Goal: Information Seeking & Learning: Find specific page/section

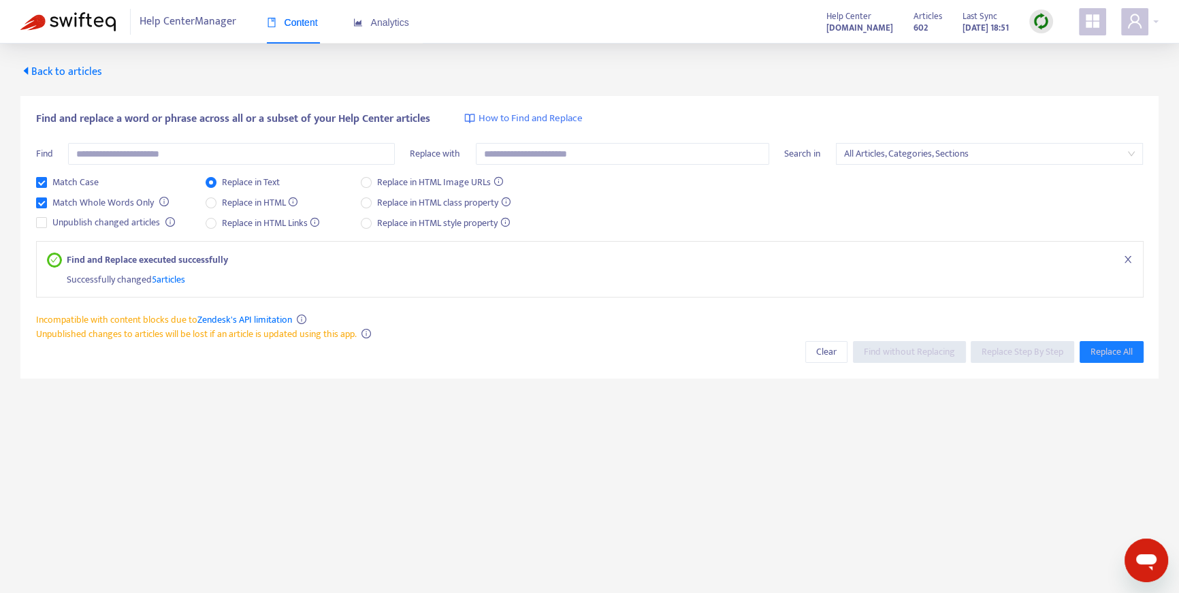
click at [1041, 21] on img at bounding box center [1040, 21] width 17 height 17
click at [1062, 50] on link "Quick Sync" at bounding box center [1069, 50] width 58 height 16
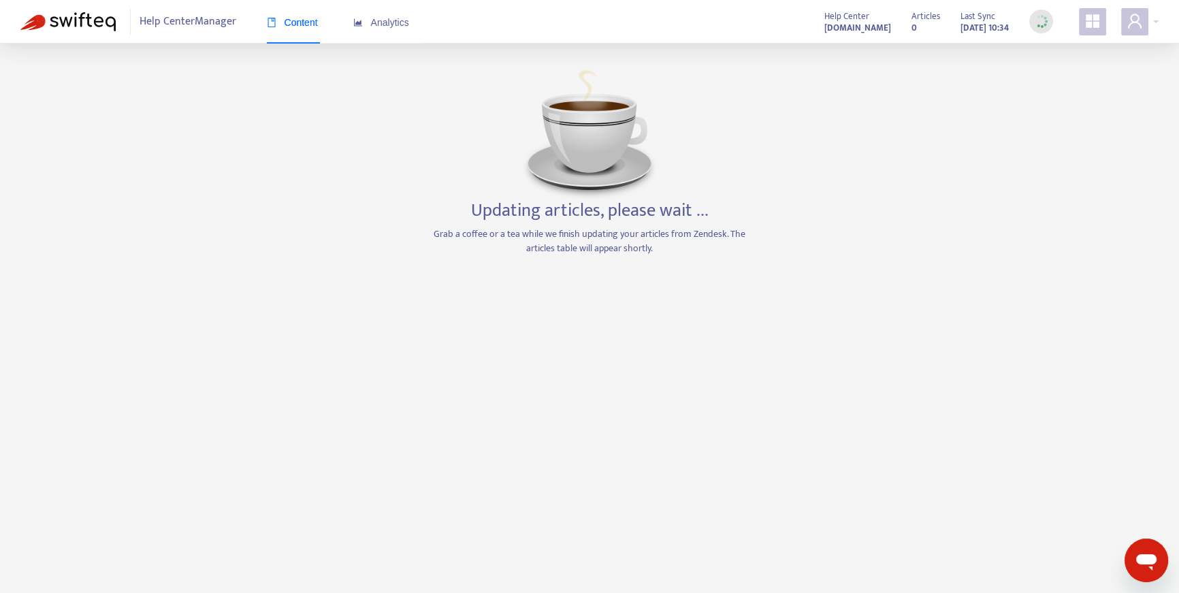
click at [283, 25] on span "Content" at bounding box center [292, 22] width 51 height 11
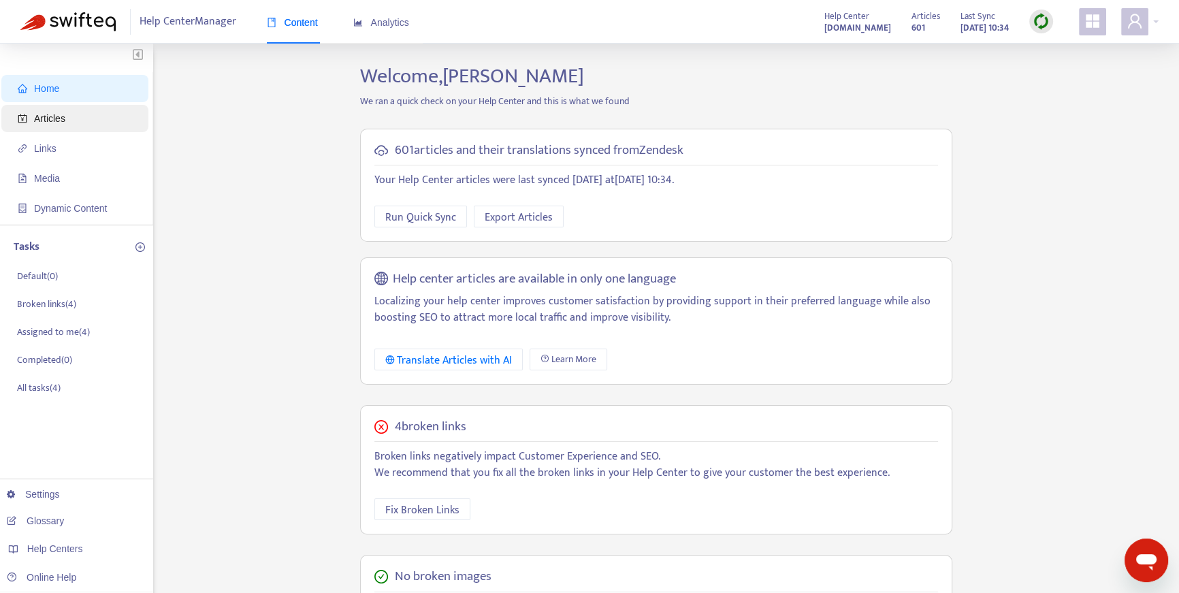
click at [63, 118] on span "Articles" at bounding box center [49, 118] width 31 height 11
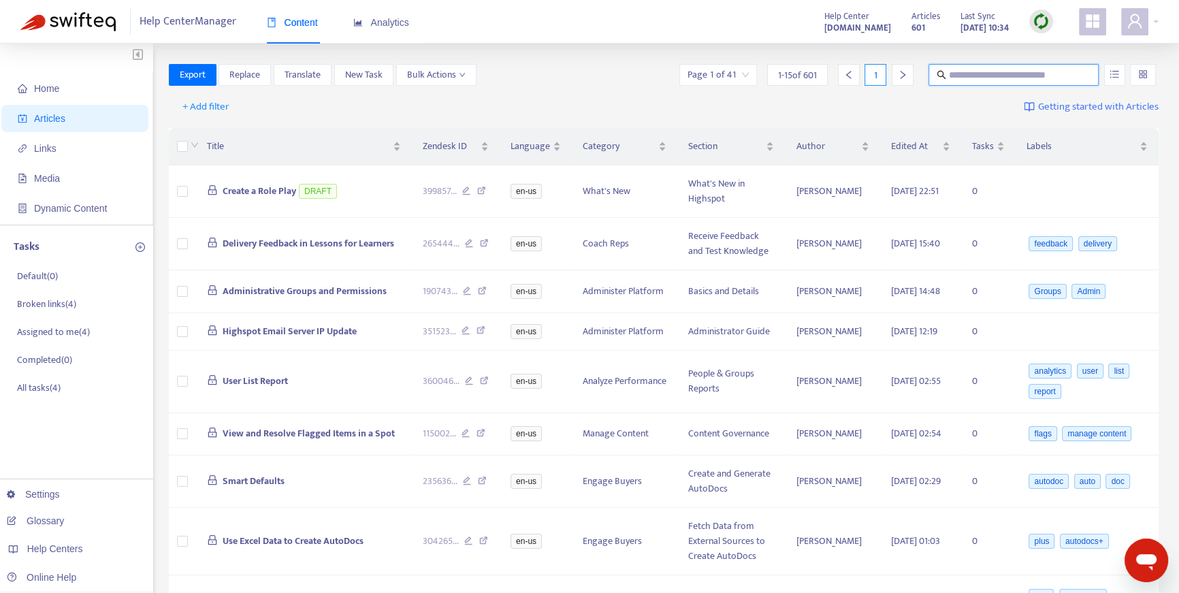
click at [973, 71] on input "text" at bounding box center [1014, 74] width 131 height 15
paste input "*****"
type input "*****"
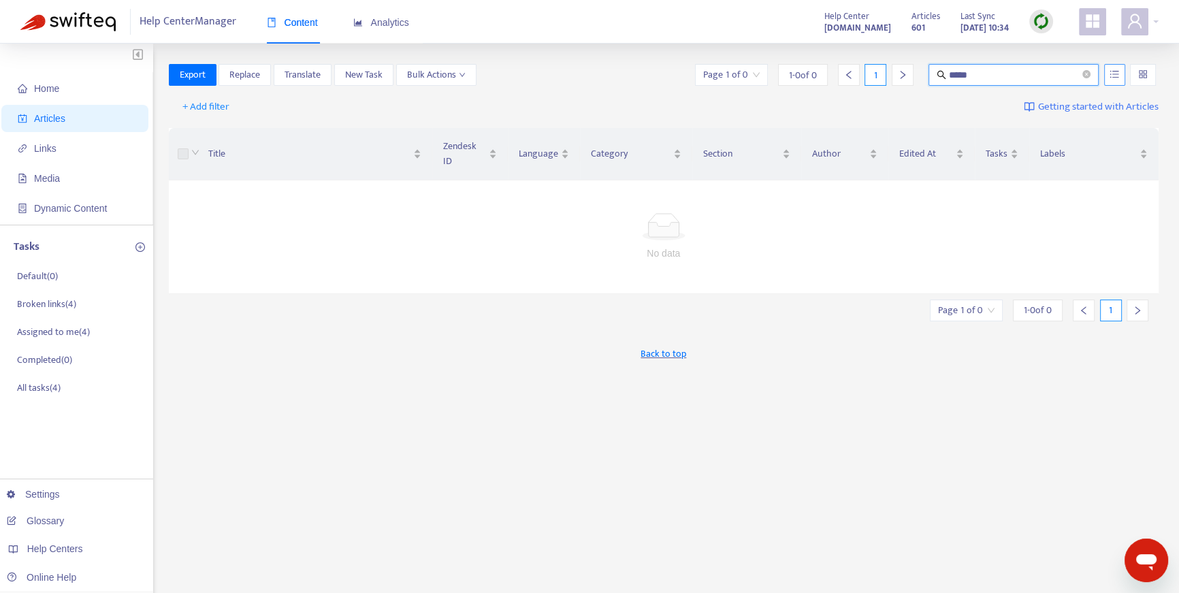
click at [1116, 69] on icon "unordered-list" at bounding box center [1114, 74] width 10 height 10
click at [1036, 150] on span "Search in HTML" at bounding box center [1060, 151] width 71 height 15
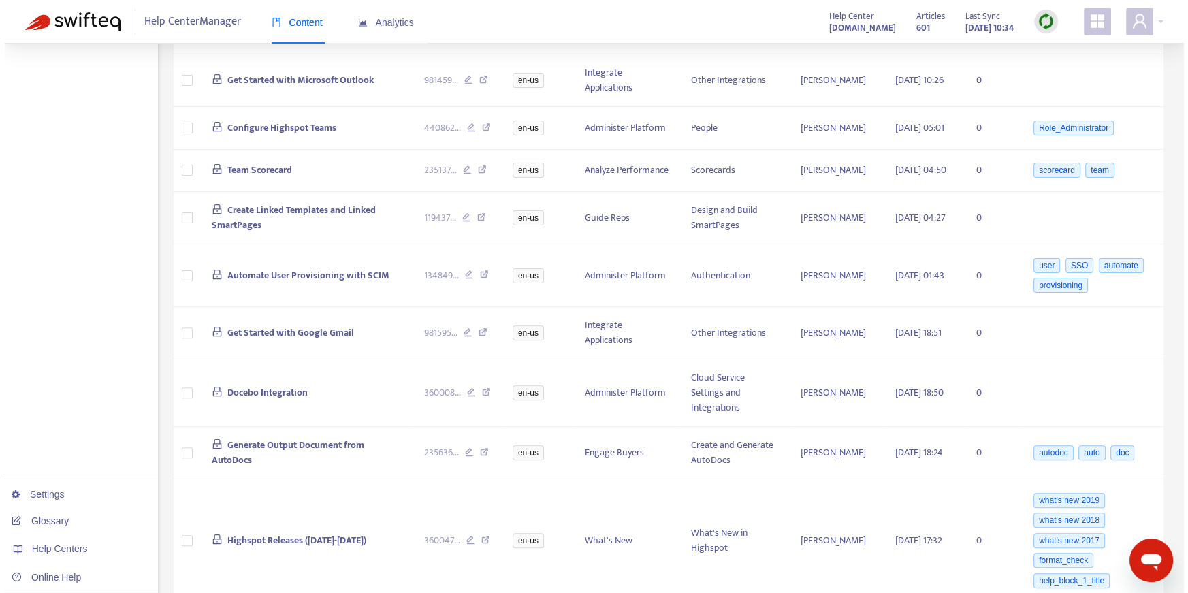
scroll to position [613, 0]
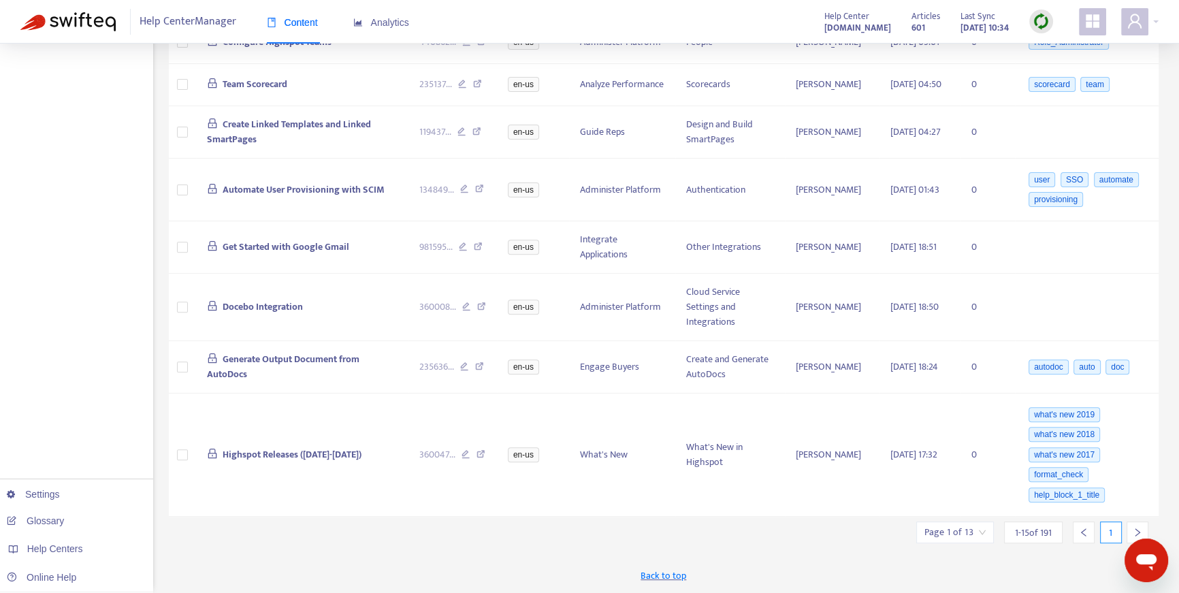
click at [975, 536] on input "search" at bounding box center [954, 532] width 61 height 20
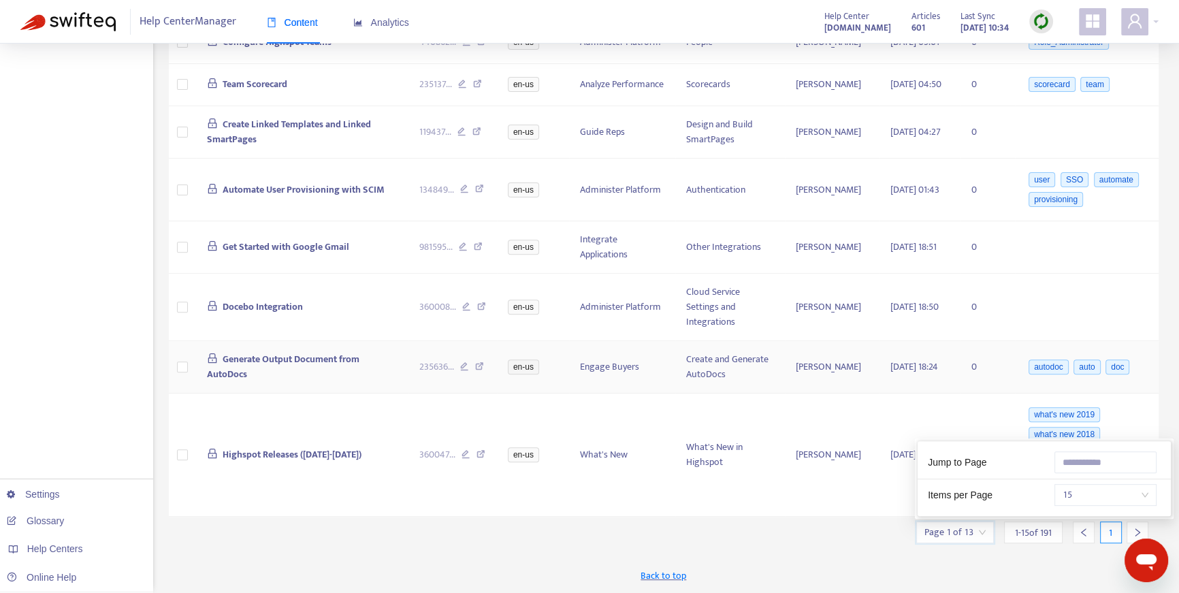
click at [403, 363] on td "Generate Output Document from AutoDocs" at bounding box center [302, 367] width 213 height 52
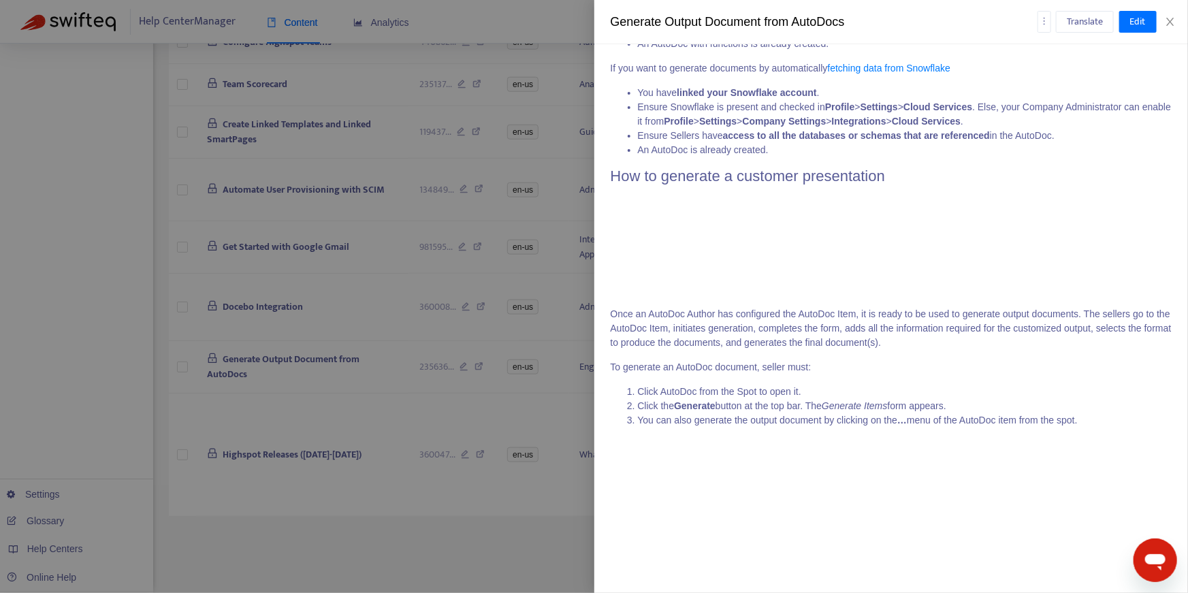
scroll to position [0, 0]
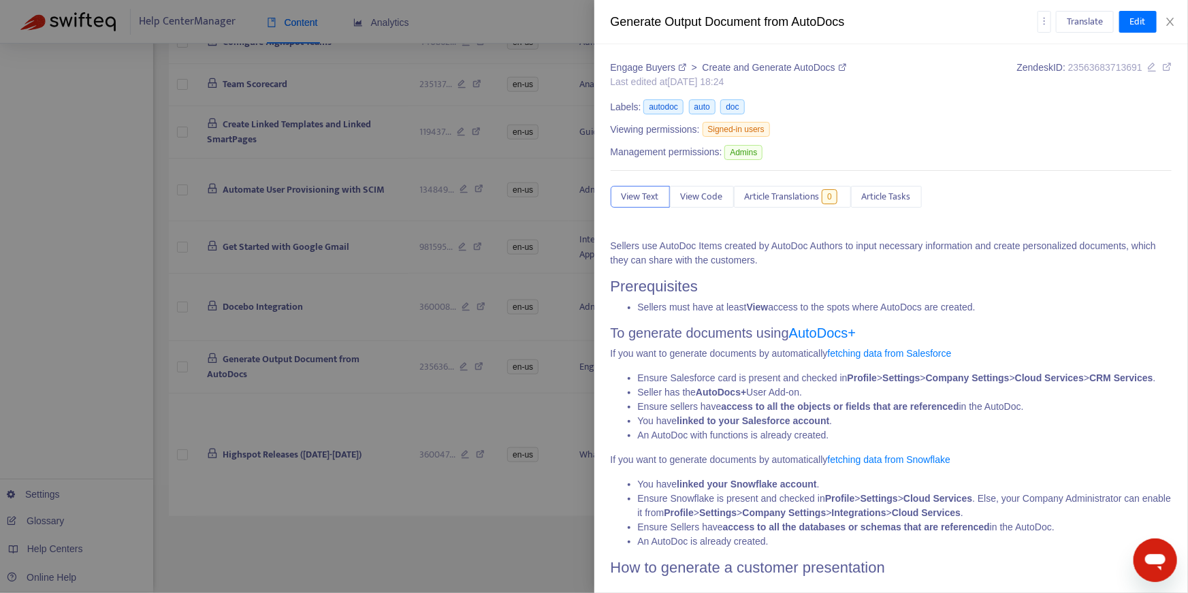
click at [1162, 71] on icon at bounding box center [1167, 67] width 10 height 10
click at [321, 301] on div at bounding box center [594, 296] width 1188 height 593
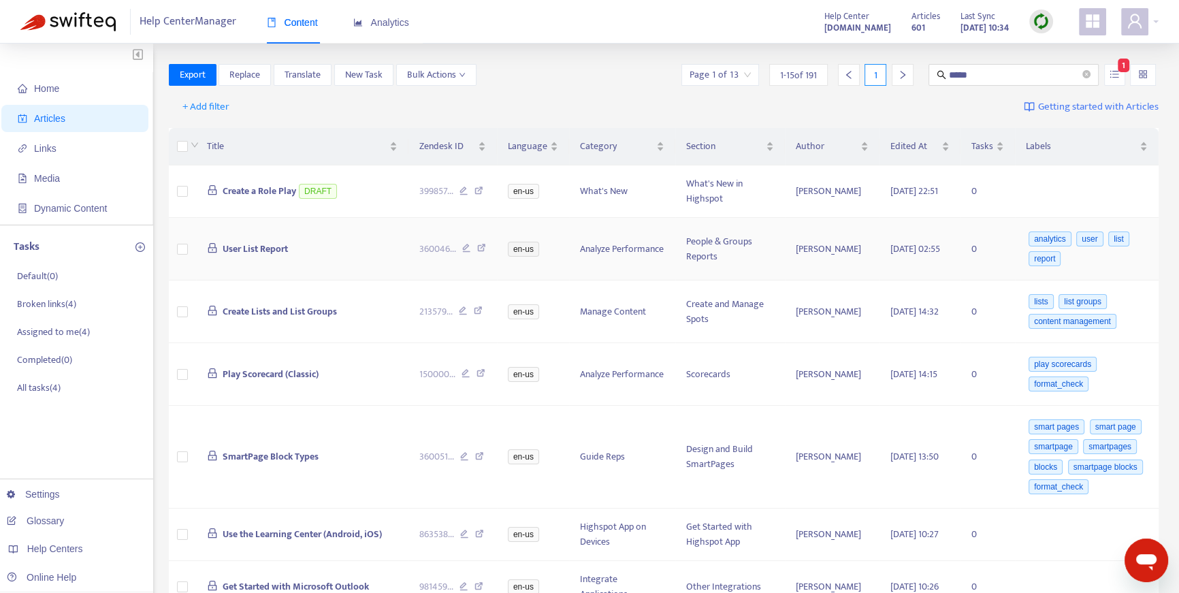
click at [329, 259] on td "User List Report" at bounding box center [302, 249] width 213 height 63
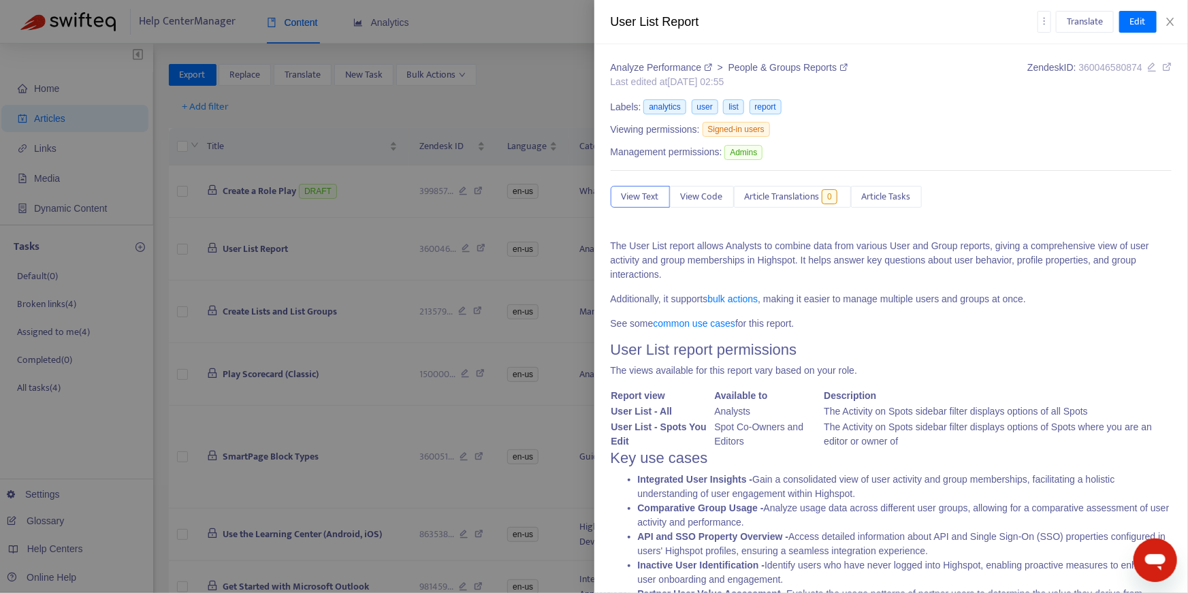
click at [401, 346] on div at bounding box center [594, 296] width 1188 height 593
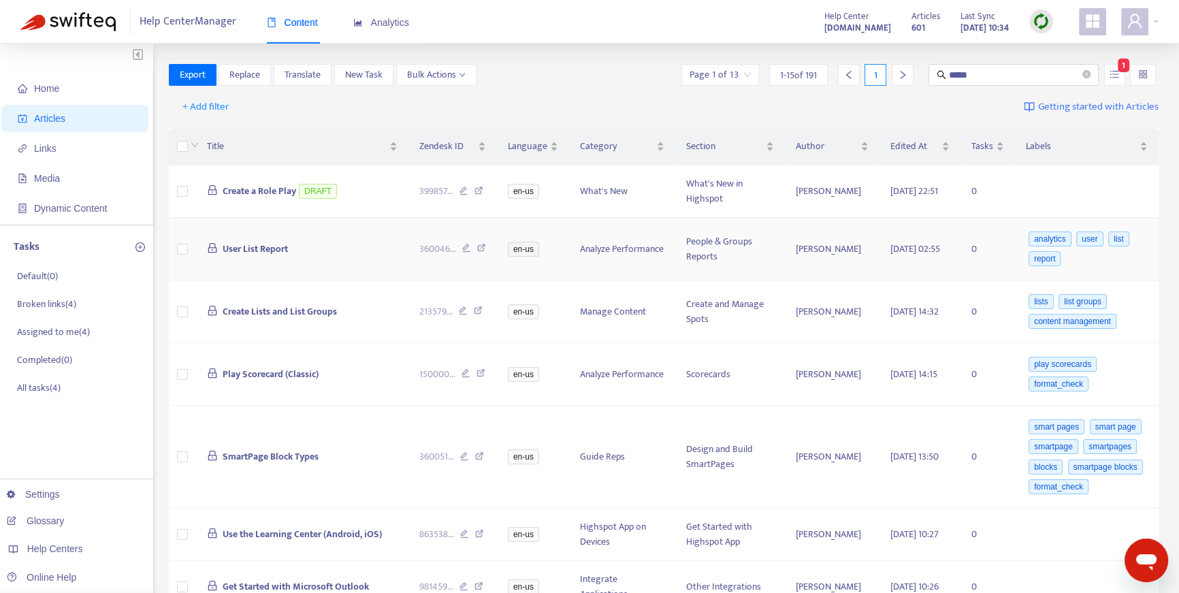
click at [721, 231] on td "People & Groups Reports" at bounding box center [730, 249] width 110 height 63
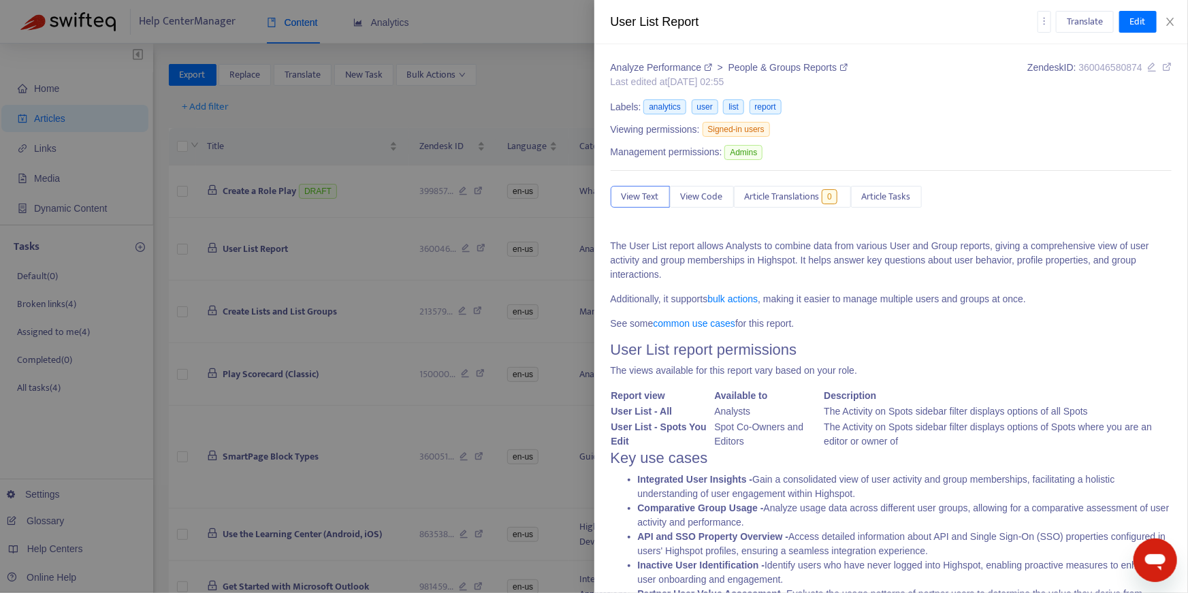
click at [719, 250] on div "User List Report Translate Edit Analyze Performance > People & Groups Reports L…" at bounding box center [594, 296] width 1188 height 593
click at [719, 250] on p "The User List report allows Analysts to combine data from various User and Grou…" at bounding box center [890, 260] width 561 height 43
click at [1162, 70] on icon at bounding box center [1167, 67] width 10 height 10
click at [509, 279] on div at bounding box center [594, 296] width 1188 height 593
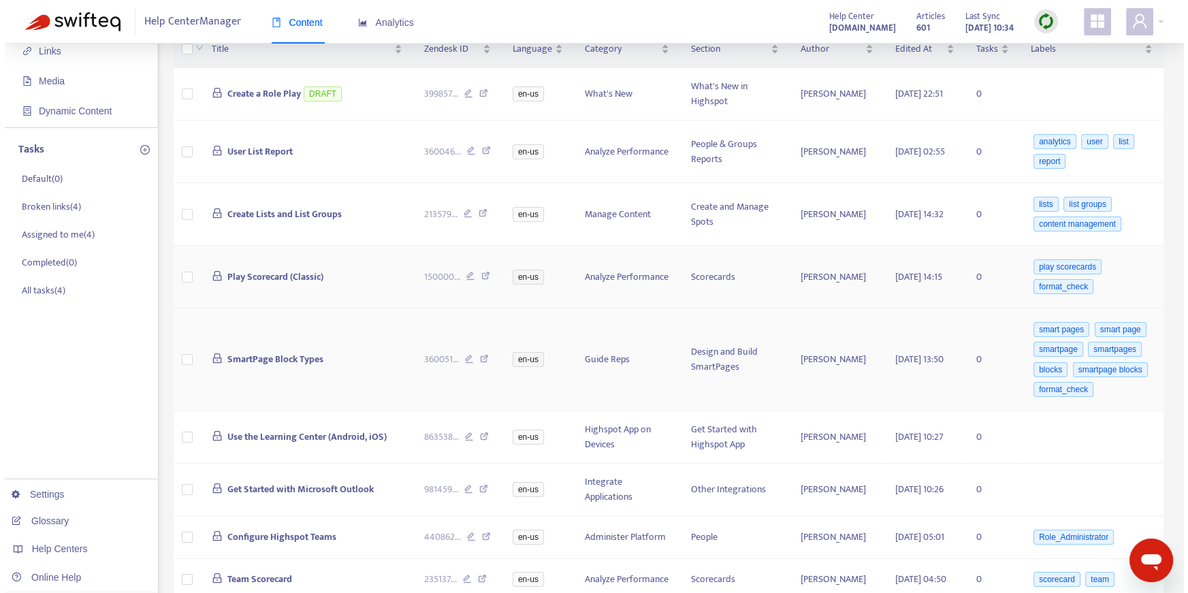
scroll to position [98, 0]
click at [387, 463] on td "Use the Learning Center (Android, iOS)" at bounding box center [302, 436] width 213 height 52
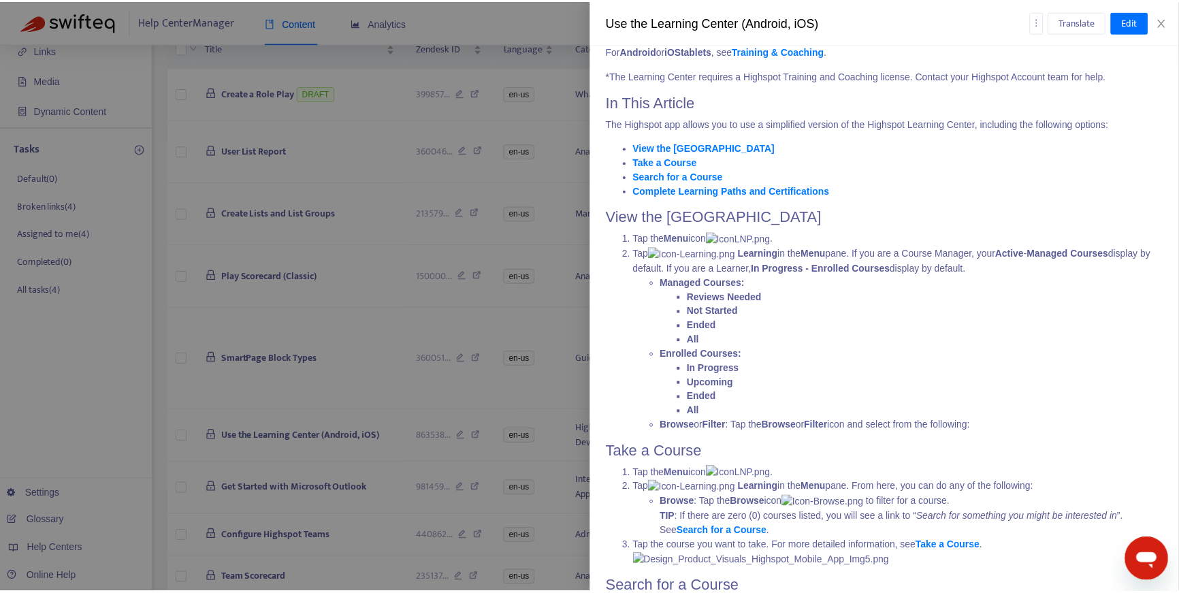
scroll to position [186, 0]
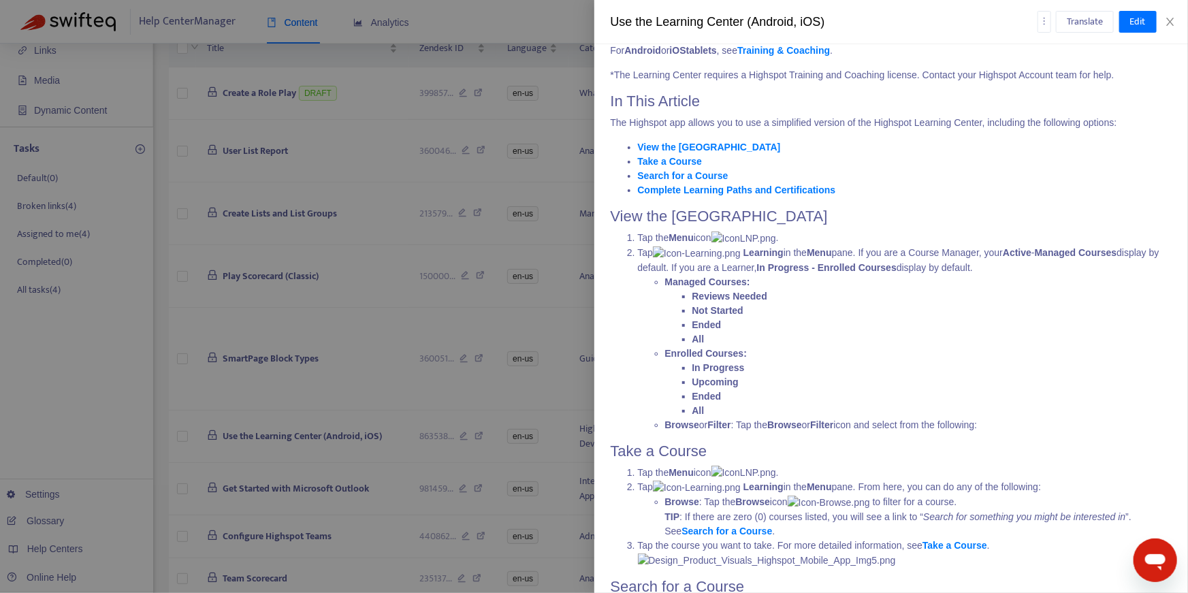
click at [301, 316] on div at bounding box center [594, 296] width 1188 height 593
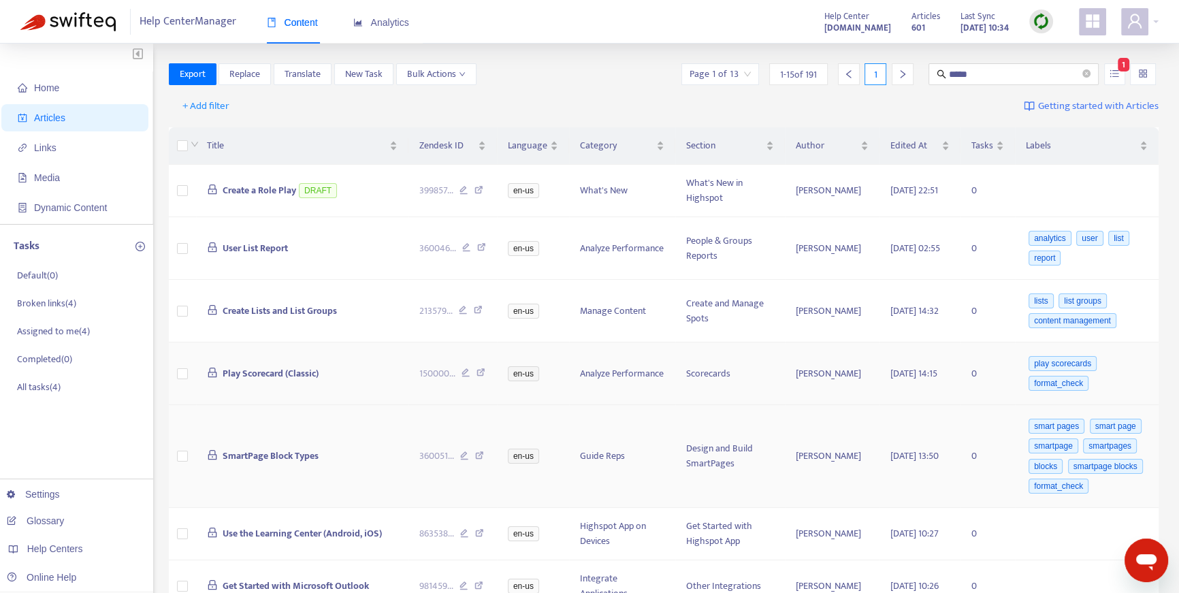
scroll to position [0, 0]
click at [1121, 73] on button "button" at bounding box center [1114, 75] width 21 height 22
click at [1039, 149] on span "Search in HTML" at bounding box center [1060, 151] width 71 height 15
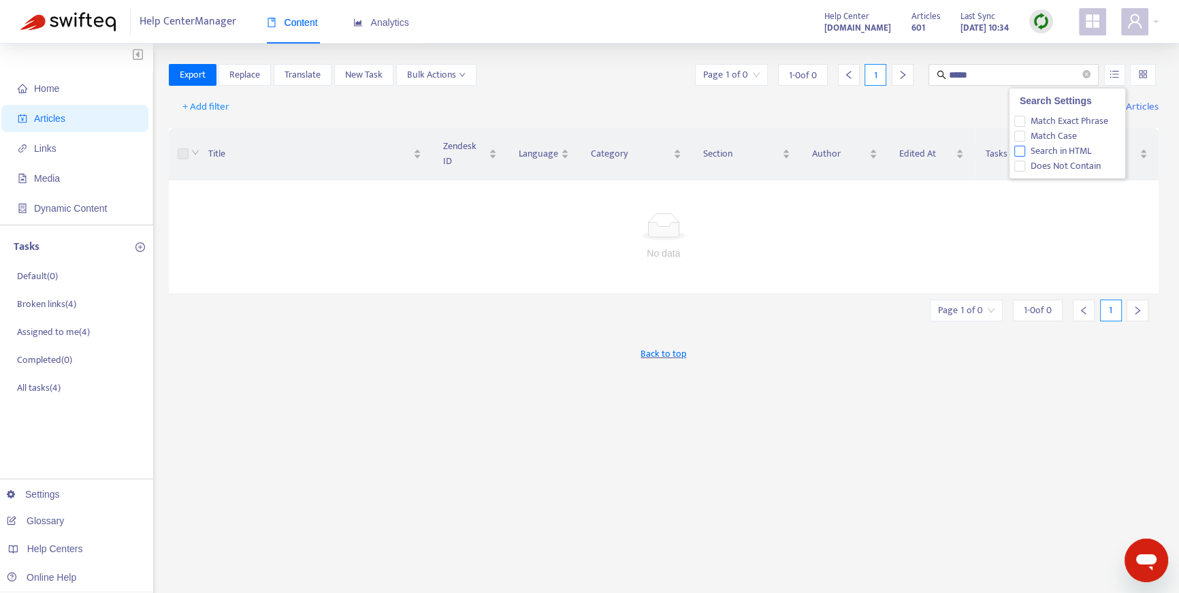
click at [1039, 149] on span "Search in HTML" at bounding box center [1060, 151] width 71 height 15
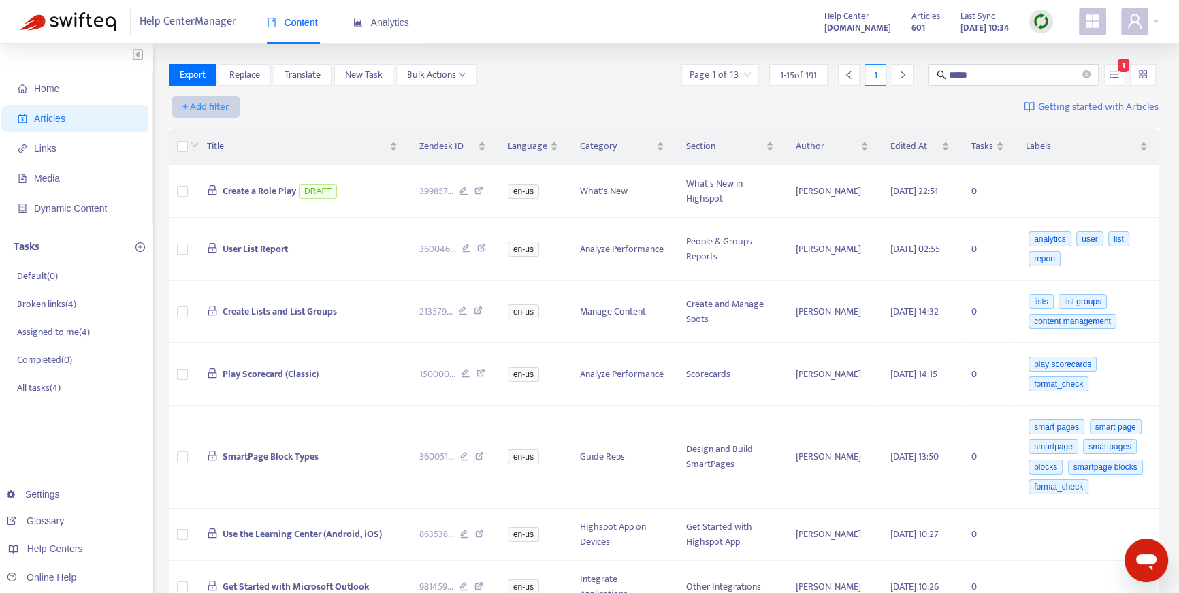
click at [208, 111] on span "+ Add filter" at bounding box center [205, 107] width 47 height 16
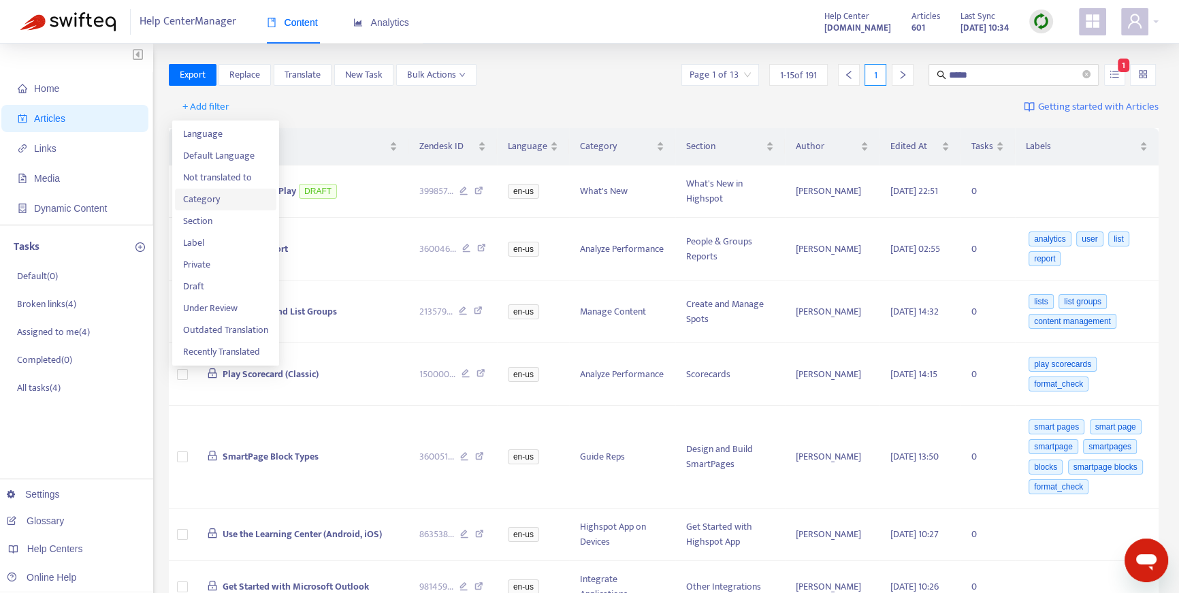
click at [214, 206] on span "Category" at bounding box center [225, 199] width 85 height 15
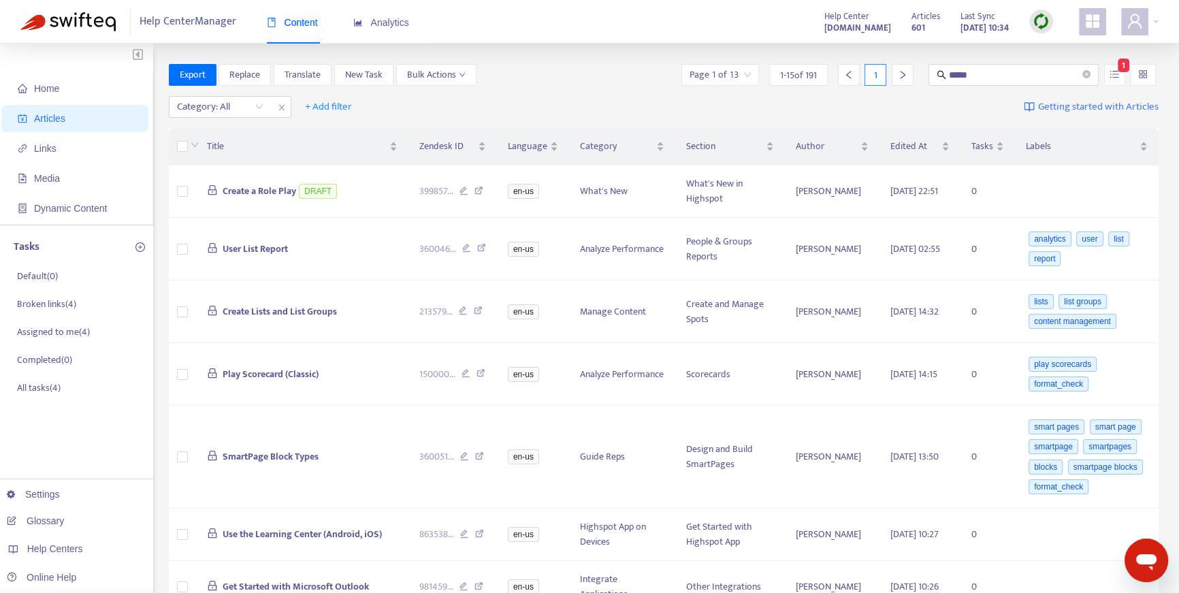
click at [394, 103] on div "Category: All + Add filter Getting started with Articles" at bounding box center [664, 107] width 990 height 32
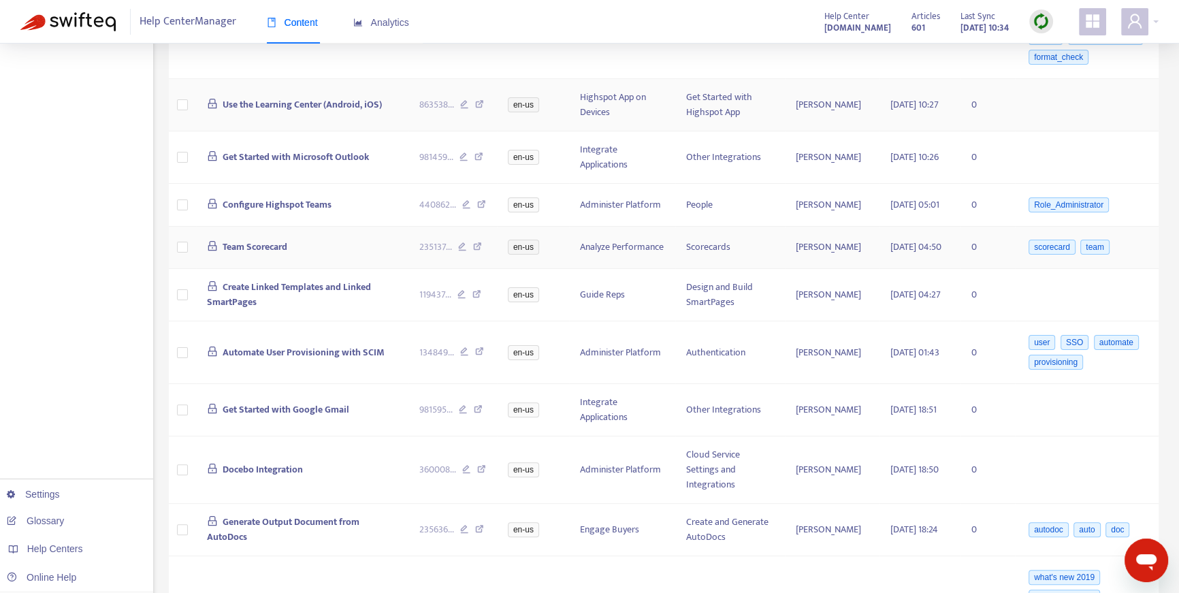
scroll to position [613, 0]
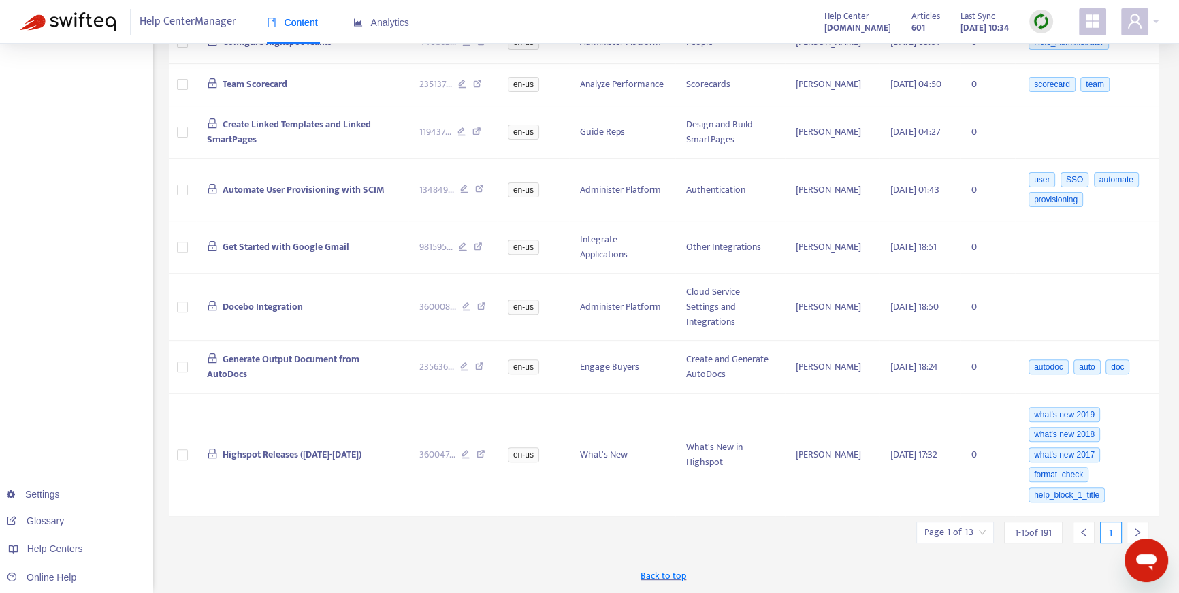
click at [1139, 529] on icon "right" at bounding box center [1137, 532] width 10 height 10
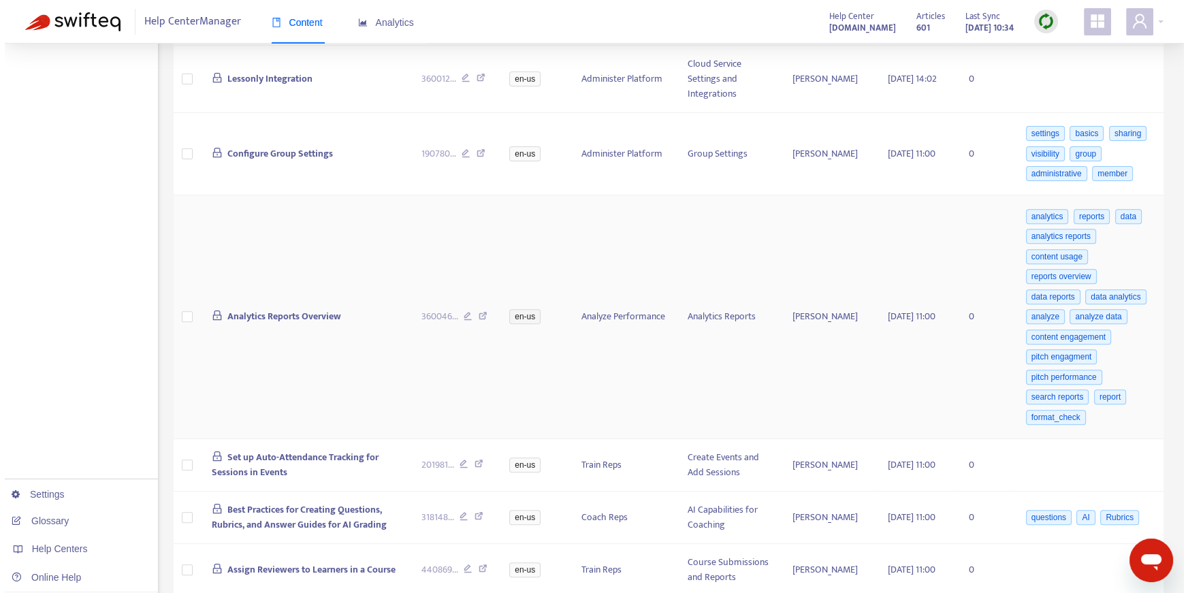
scroll to position [0, 0]
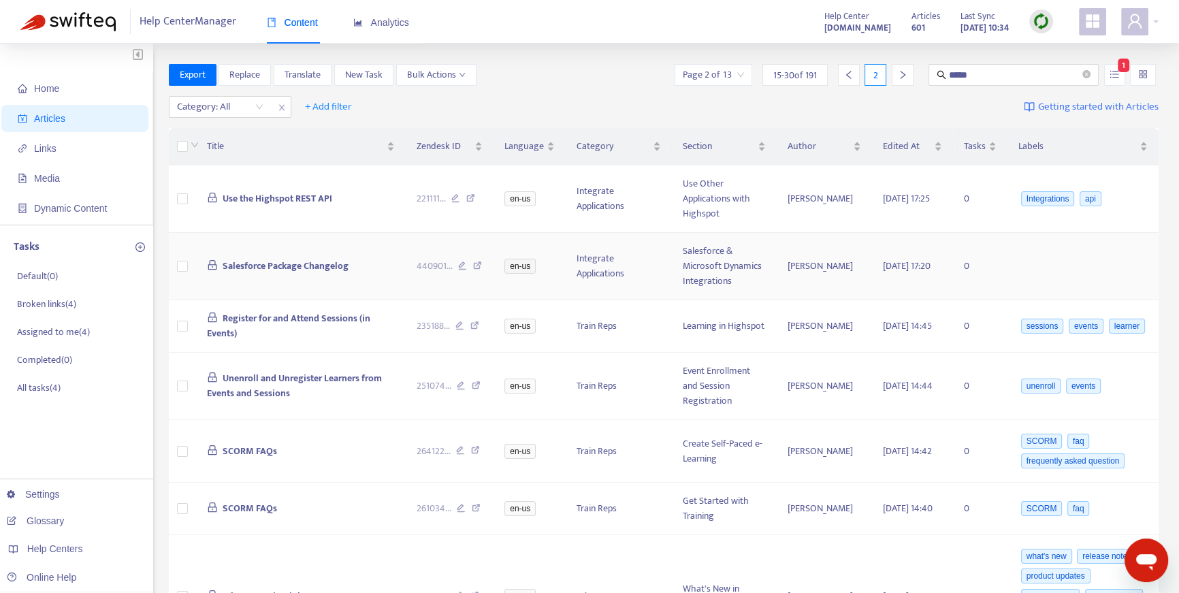
click at [361, 277] on td "Salesforce Package Changelog" at bounding box center [301, 266] width 210 height 67
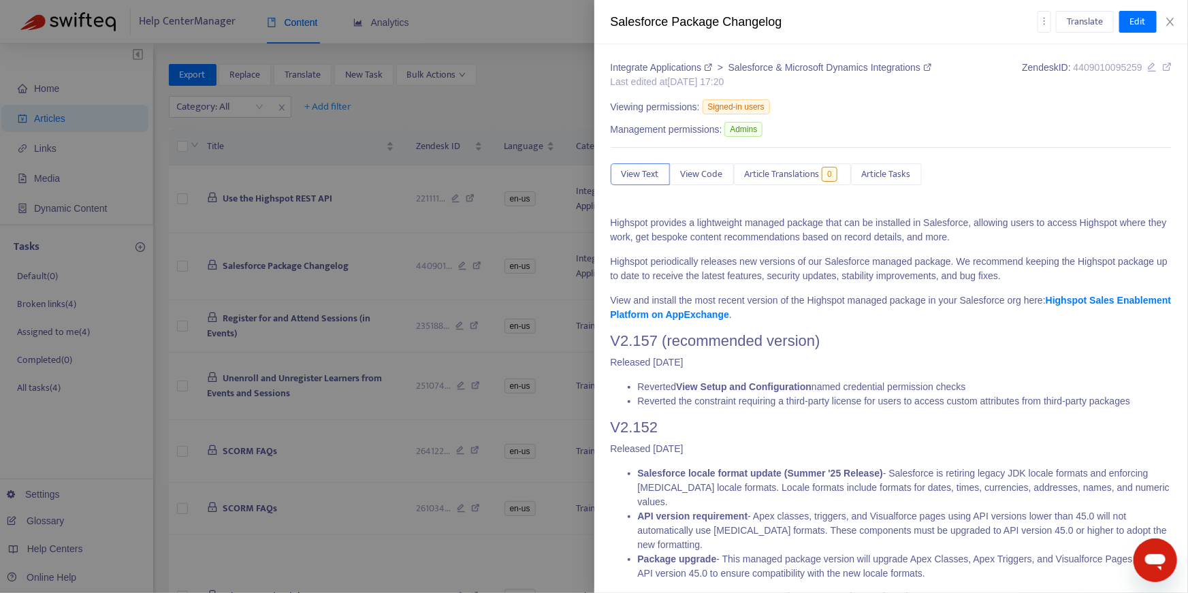
click at [781, 455] on p "Released May 2025" at bounding box center [890, 449] width 561 height 14
click at [1147, 69] on icon at bounding box center [1152, 67] width 10 height 10
